Goal: Information Seeking & Learning: Check status

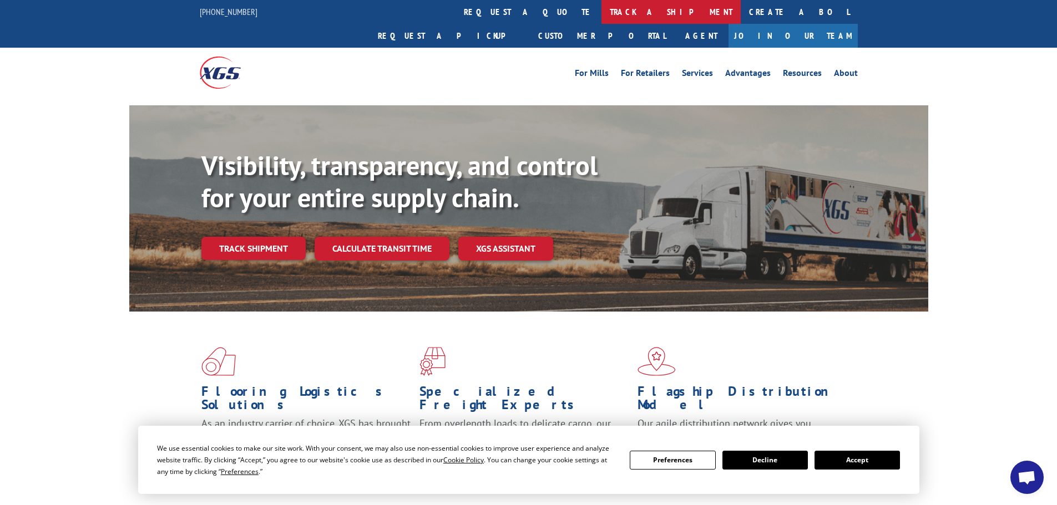
click at [601, 13] on link "track a shipment" at bounding box center [670, 12] width 139 height 24
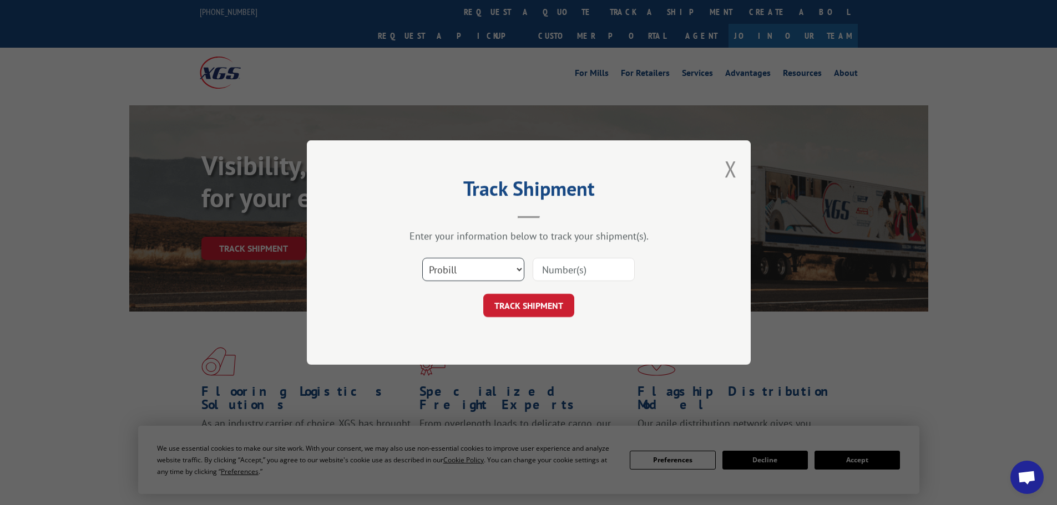
click at [516, 272] on select "Select category... Probill BOL PO" at bounding box center [473, 269] width 102 height 23
click at [422, 258] on select "Select category... Probill BOL PO" at bounding box center [473, 269] width 102 height 23
click at [531, 310] on button "TRACK SHIPMENT" at bounding box center [528, 305] width 91 height 23
click at [564, 274] on input at bounding box center [584, 269] width 102 height 23
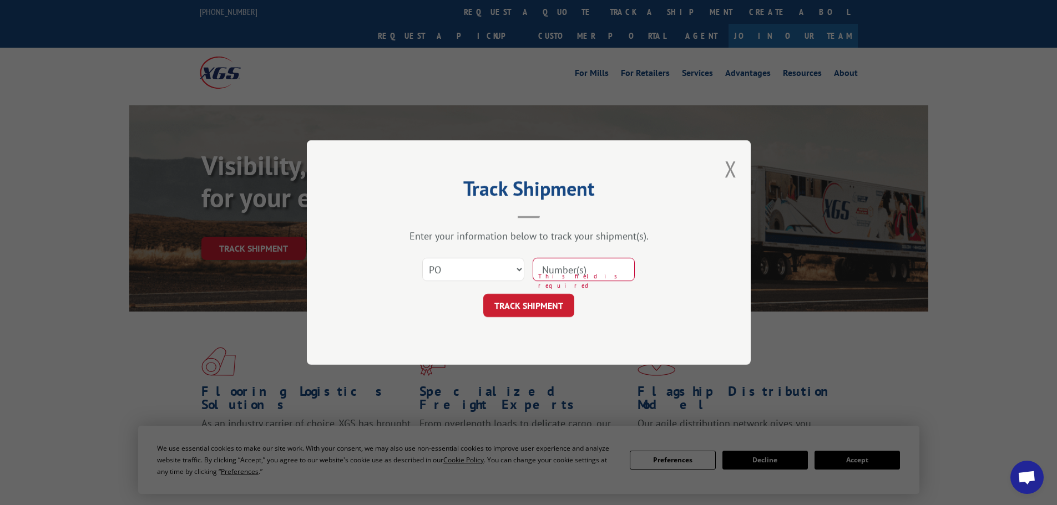
click at [248, 321] on div "Track Shipment Enter your information below to track your shipment(s). Select c…" at bounding box center [528, 252] width 1057 height 505
click at [729, 170] on button "Close modal" at bounding box center [731, 168] width 12 height 29
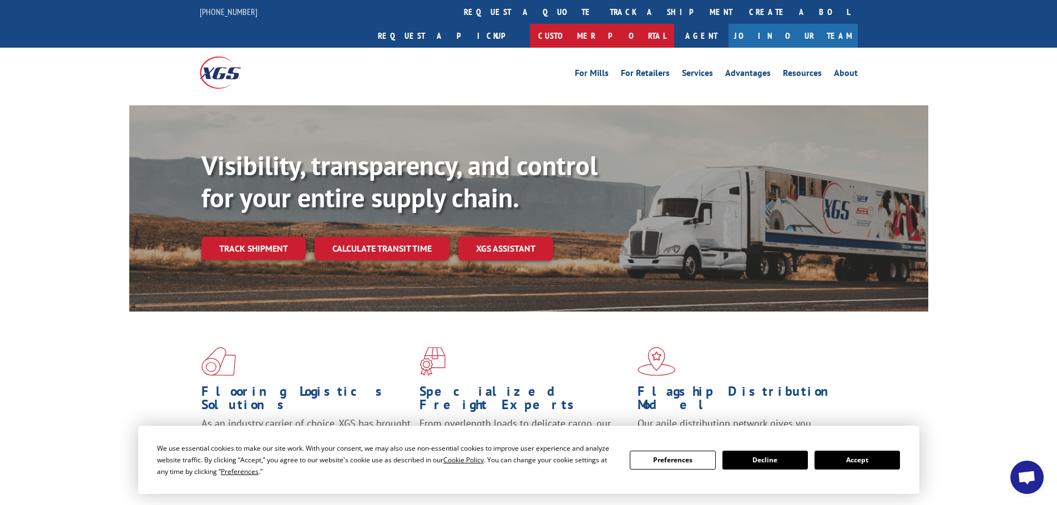
click at [674, 24] on link "Customer Portal" at bounding box center [602, 36] width 144 height 24
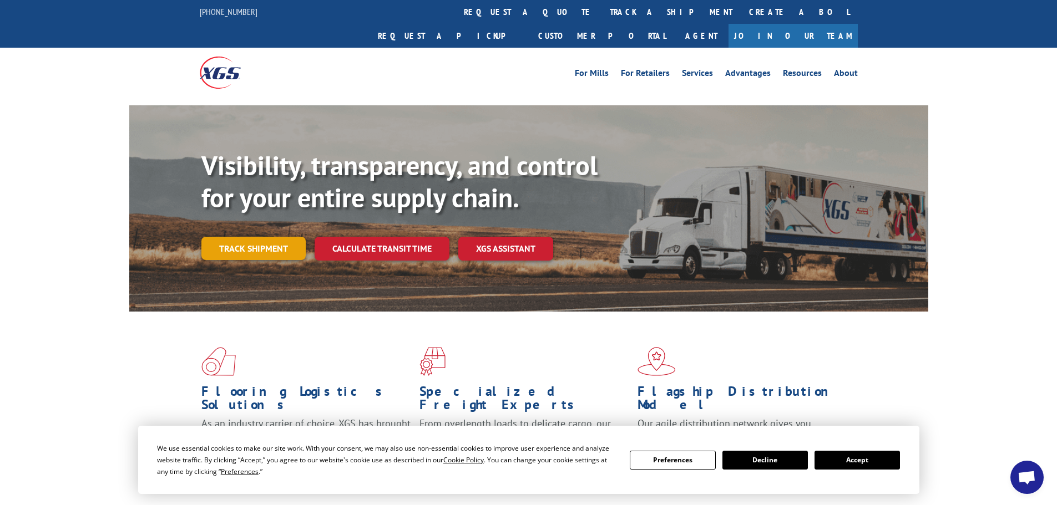
click at [259, 237] on link "Track shipment" at bounding box center [253, 248] width 104 height 23
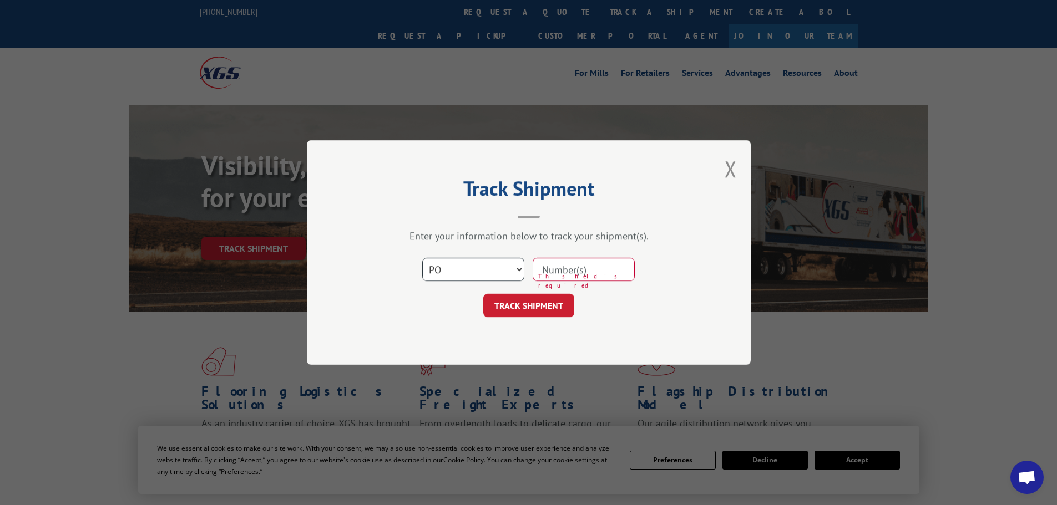
drag, startPoint x: 503, startPoint y: 265, endPoint x: 506, endPoint y: 273, distance: 9.2
click at [503, 265] on select "Select category... Probill BOL PO" at bounding box center [473, 269] width 102 height 23
select select "probill"
click at [422, 258] on select "Select category... Probill BOL PO" at bounding box center [473, 269] width 102 height 23
click at [565, 269] on input at bounding box center [584, 269] width 102 height 23
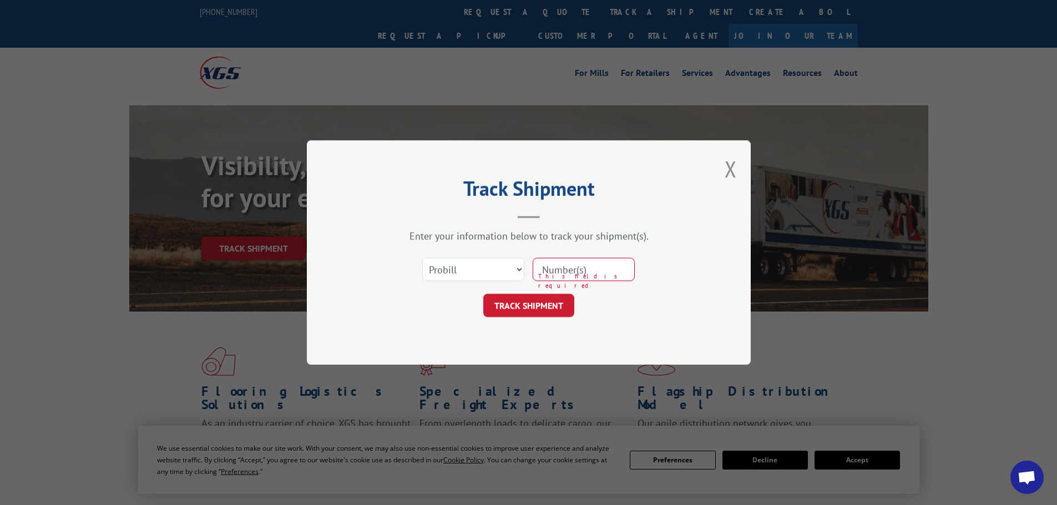
paste input "17689652"
type input "17689652"
click at [524, 312] on button "TRACK SHIPMENT" at bounding box center [528, 305] width 91 height 23
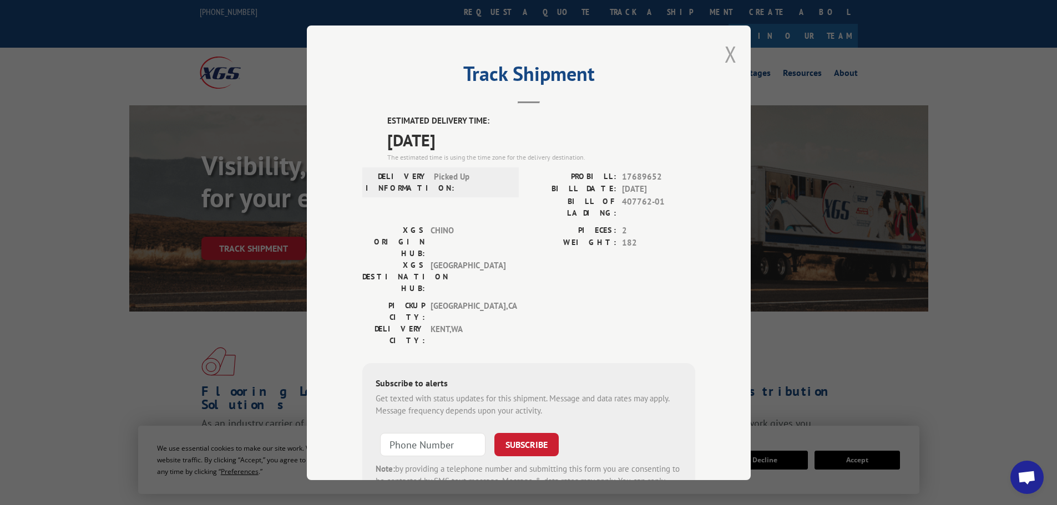
click at [731, 50] on button "Close modal" at bounding box center [731, 53] width 12 height 29
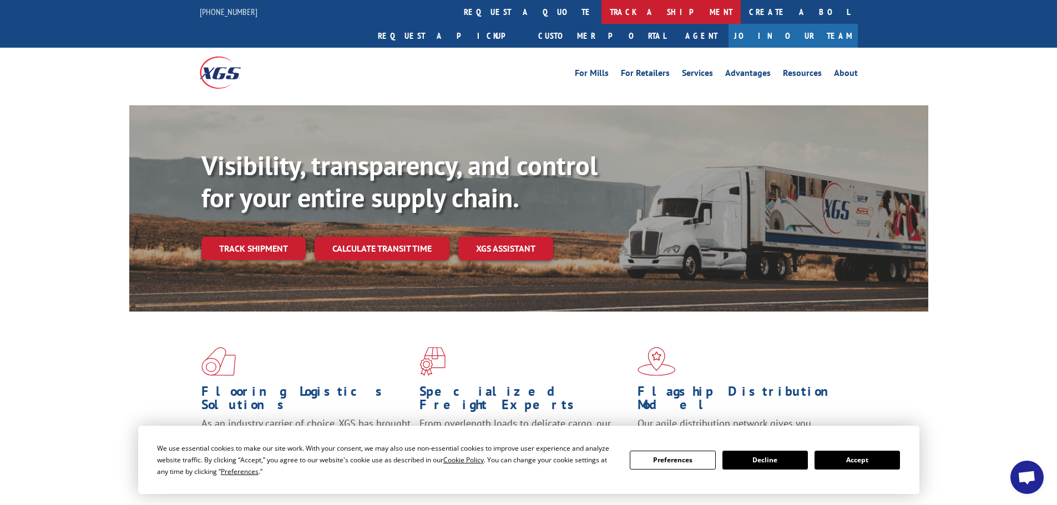
click at [601, 12] on link "track a shipment" at bounding box center [670, 12] width 139 height 24
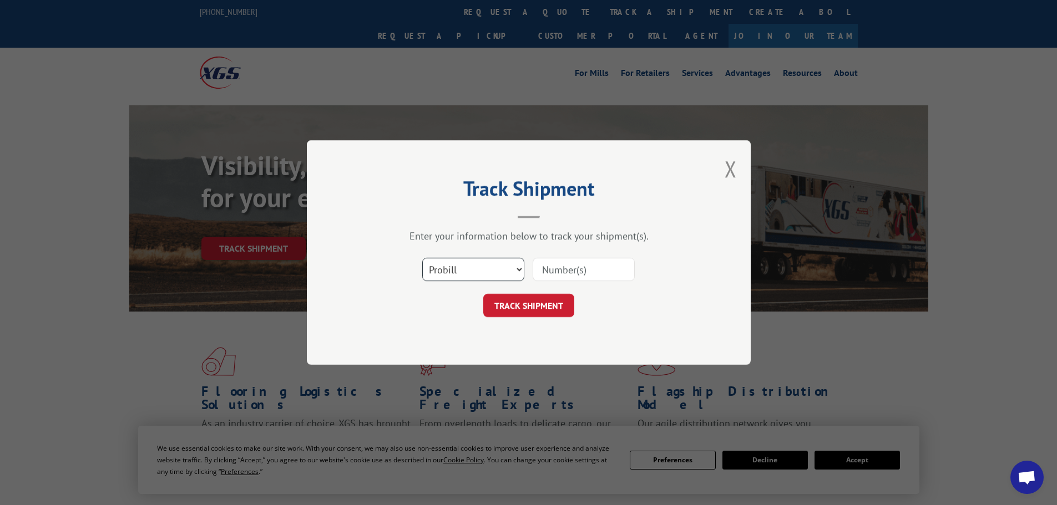
click at [494, 269] on select "Select category... Probill BOL PO" at bounding box center [473, 269] width 102 height 23
click at [422, 258] on select "Select category... Probill BOL PO" at bounding box center [473, 269] width 102 height 23
click at [542, 277] on input at bounding box center [584, 269] width 102 height 23
paste input "17674709"
type input "17674709"
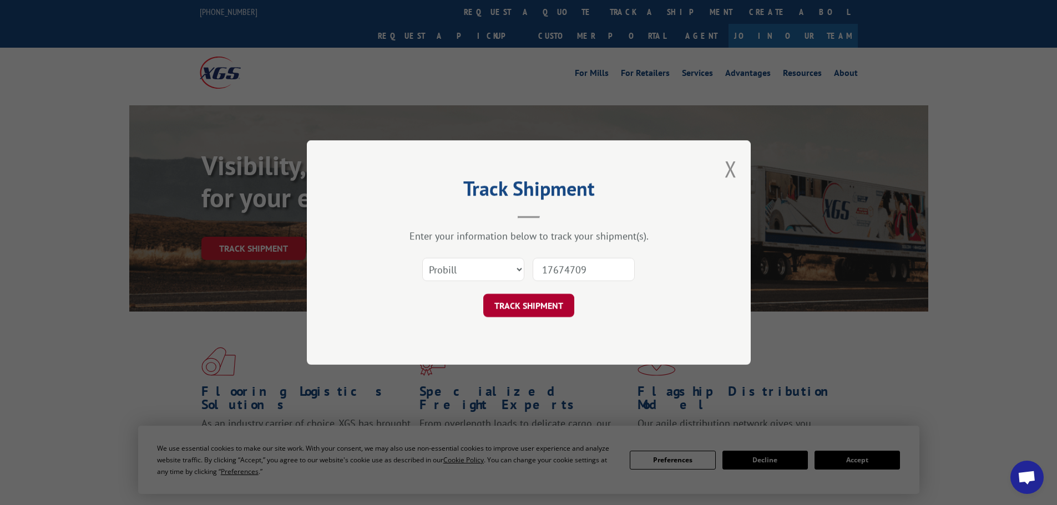
click at [559, 305] on button "TRACK SHIPMENT" at bounding box center [528, 305] width 91 height 23
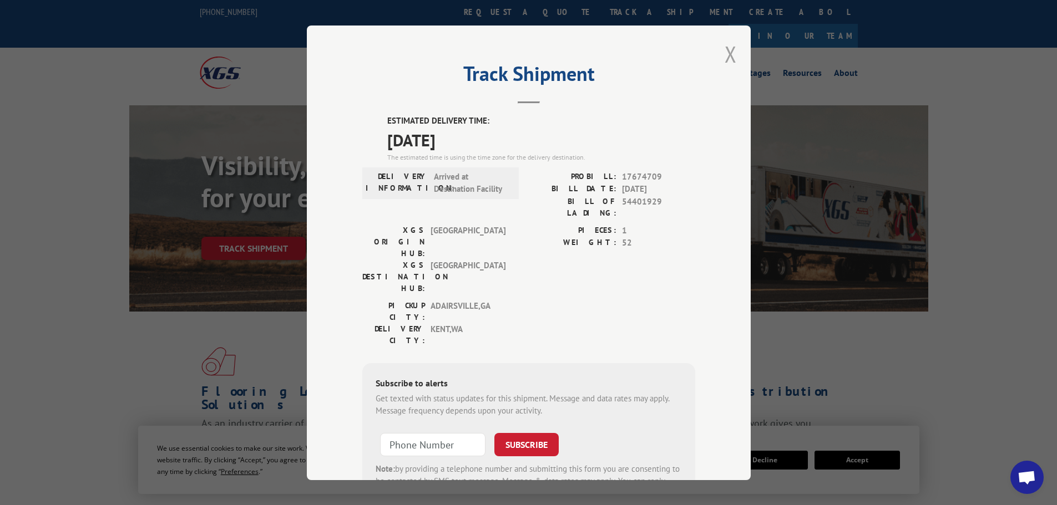
click at [725, 55] on button "Close modal" at bounding box center [731, 53] width 12 height 29
